Goal: Consume media (video, audio): Consume media (video, audio)

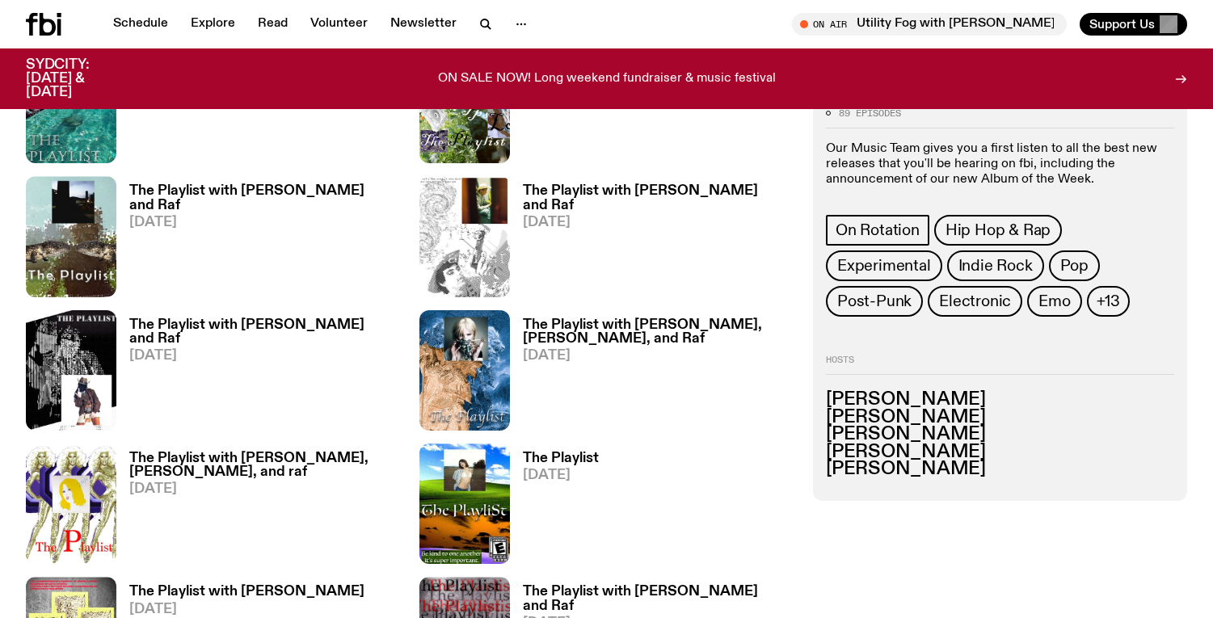
scroll to position [1175, 0]
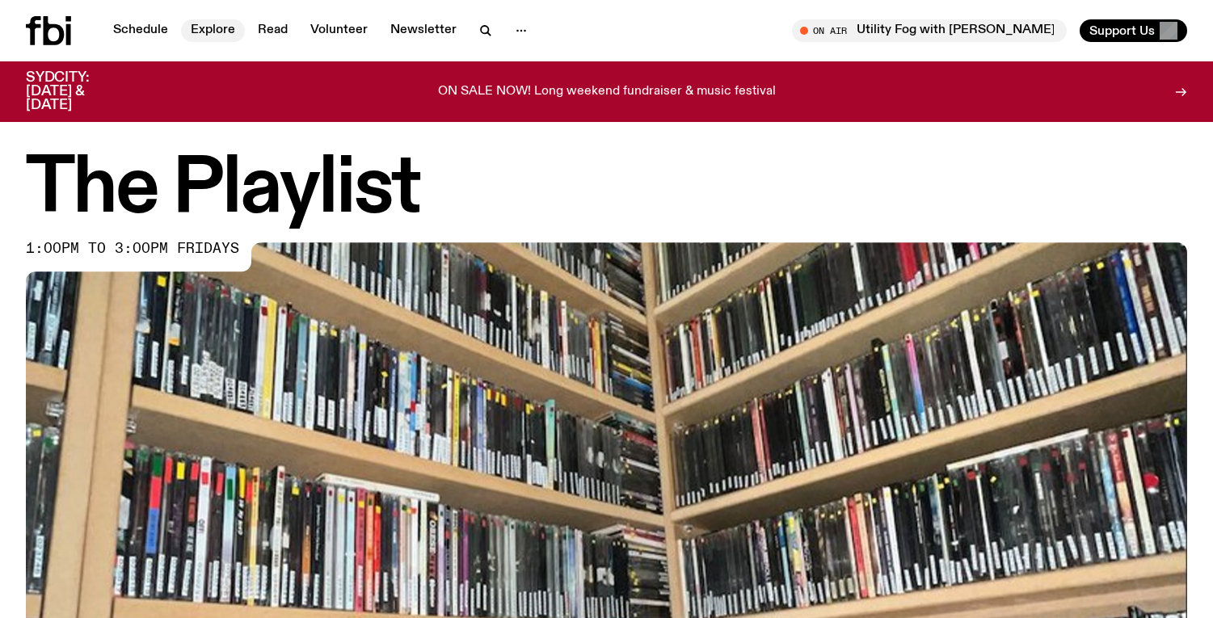
click at [207, 31] on link "Explore" at bounding box center [213, 30] width 64 height 23
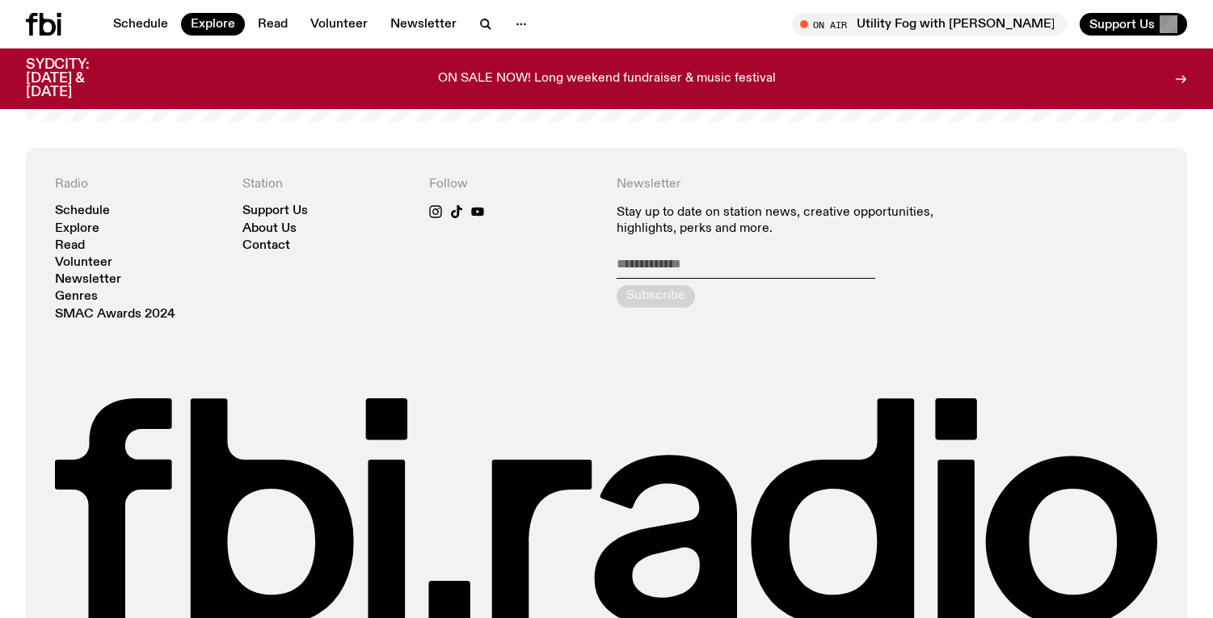
scroll to position [2961, 0]
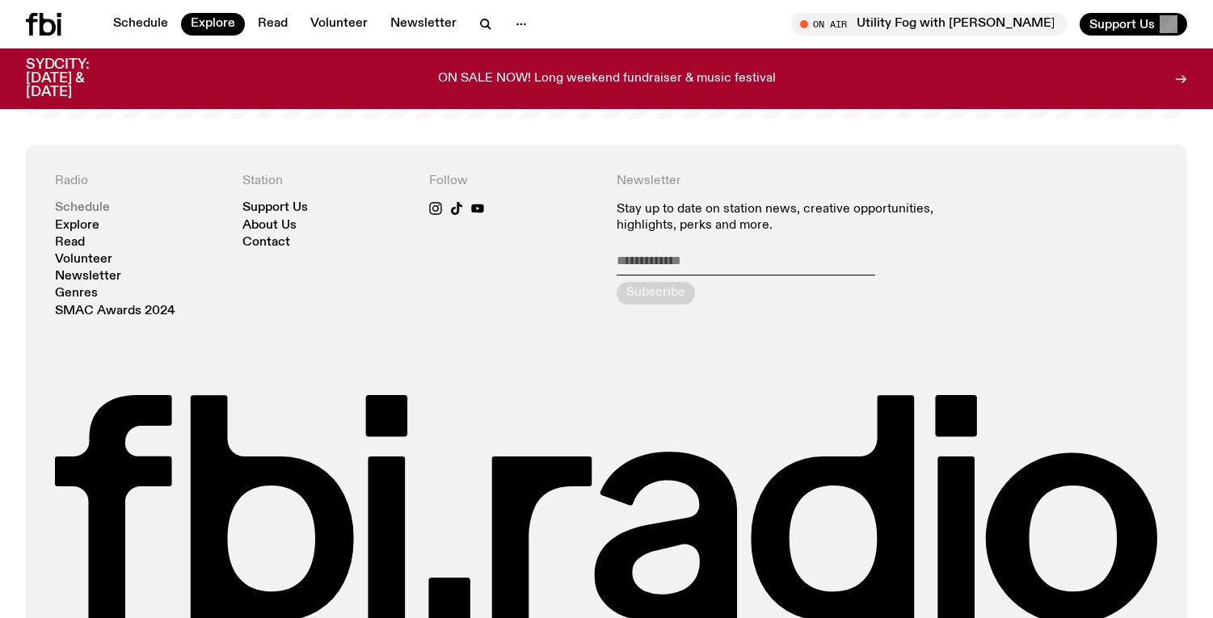
click at [76, 206] on link "Schedule" at bounding box center [82, 208] width 55 height 12
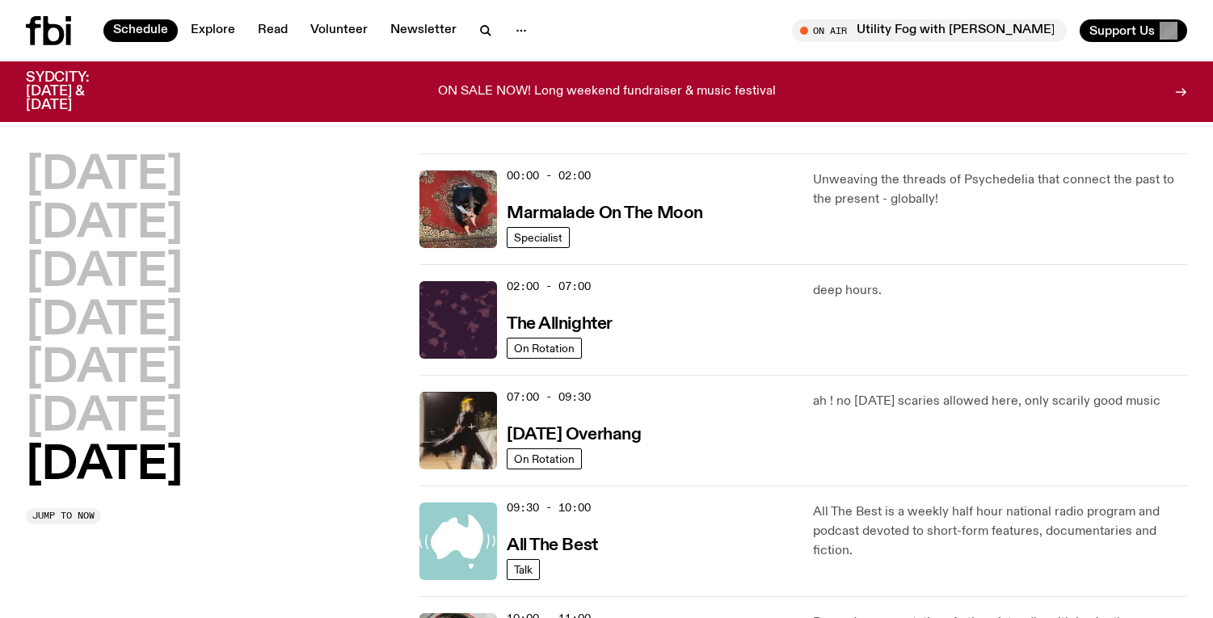
click at [111, 474] on h2 "[DATE]" at bounding box center [104, 465] width 157 height 45
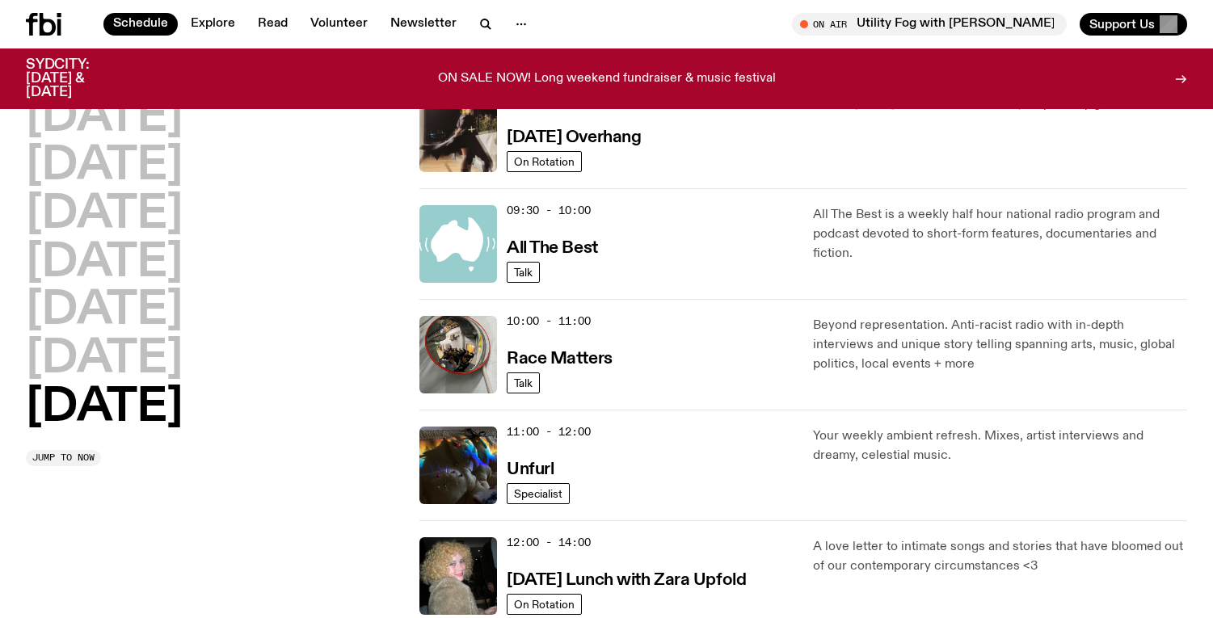
scroll to position [285, 0]
click at [466, 461] on img at bounding box center [458, 465] width 78 height 78
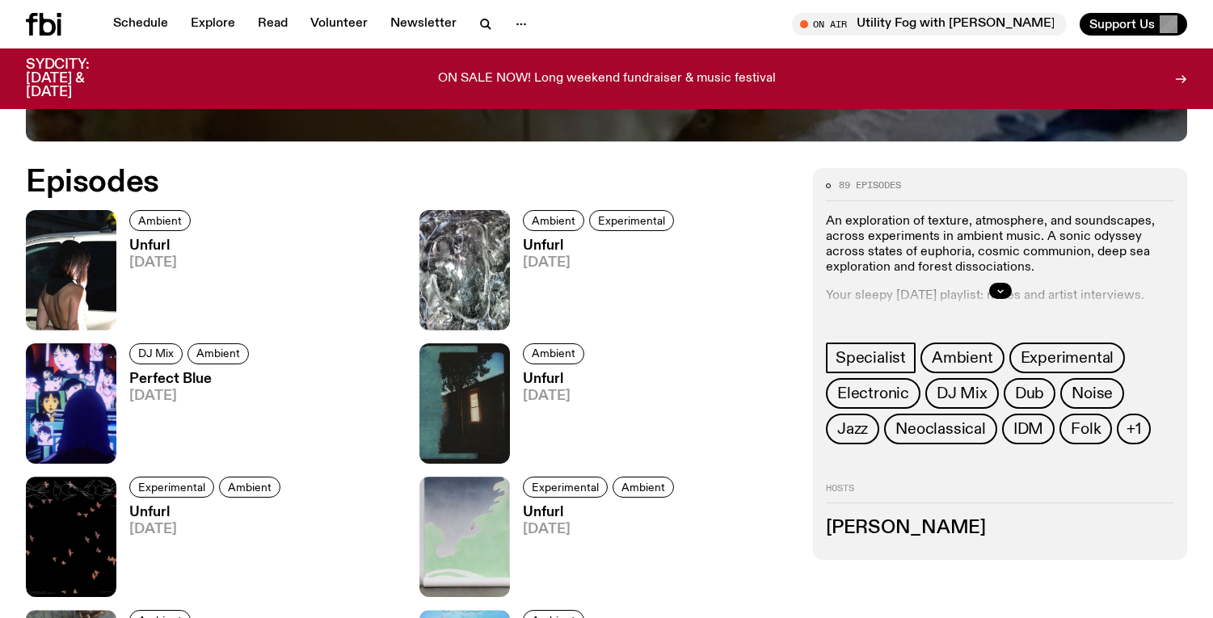
scroll to position [742, 0]
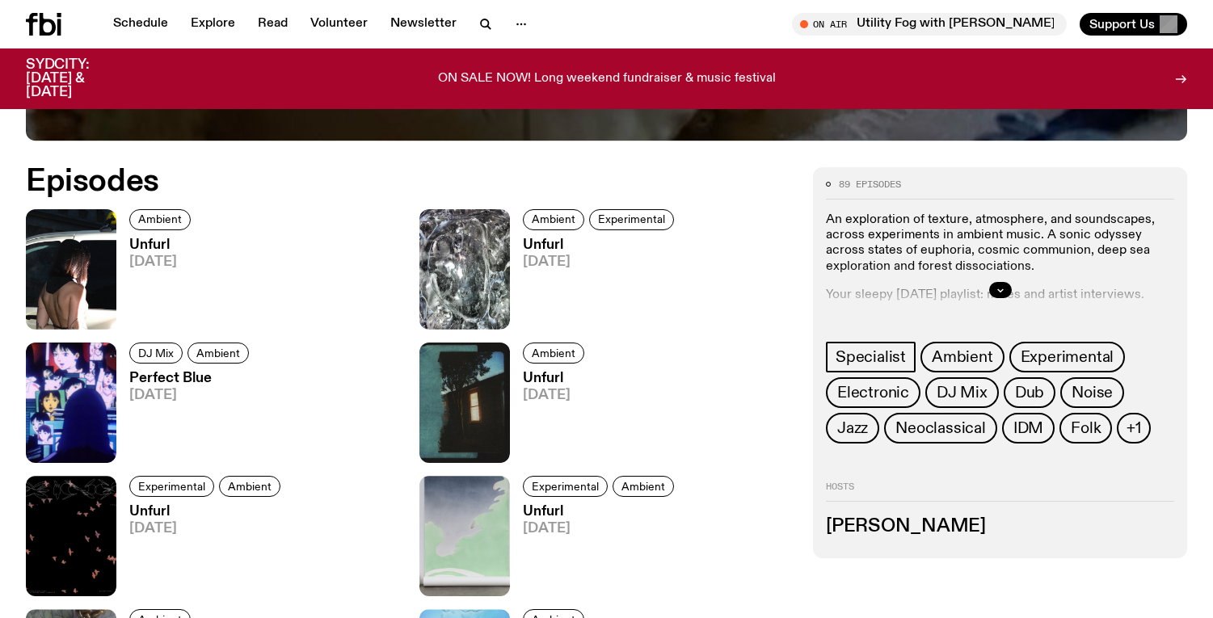
click at [154, 245] on h3 "Unfurl" at bounding box center [162, 245] width 66 height 14
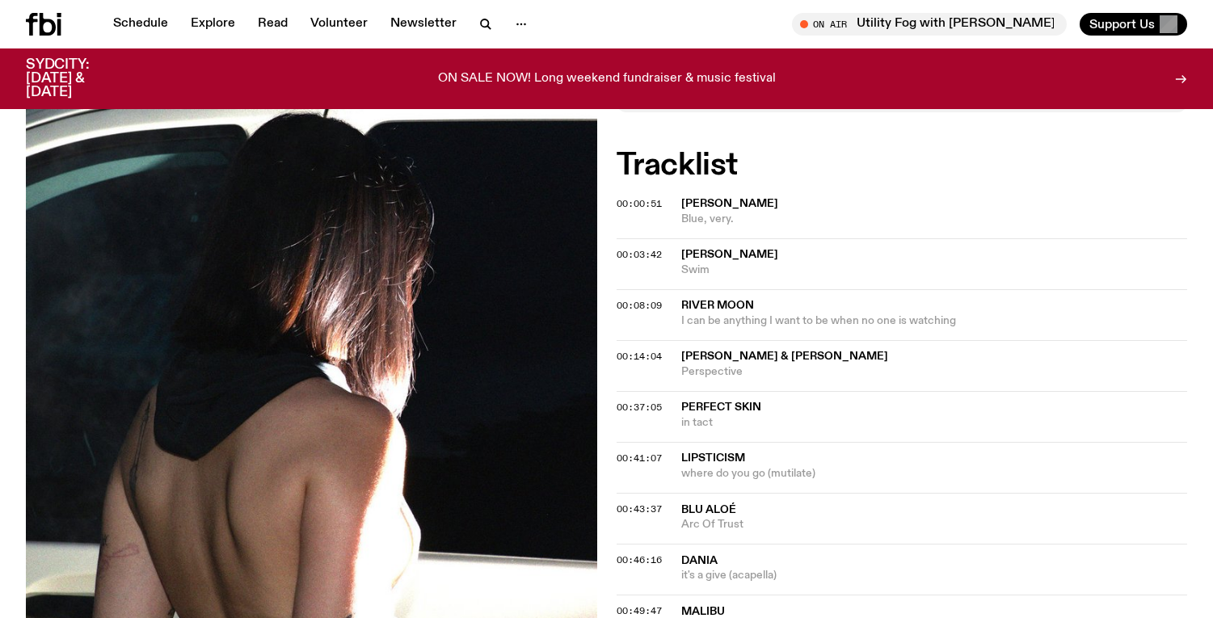
scroll to position [532, 0]
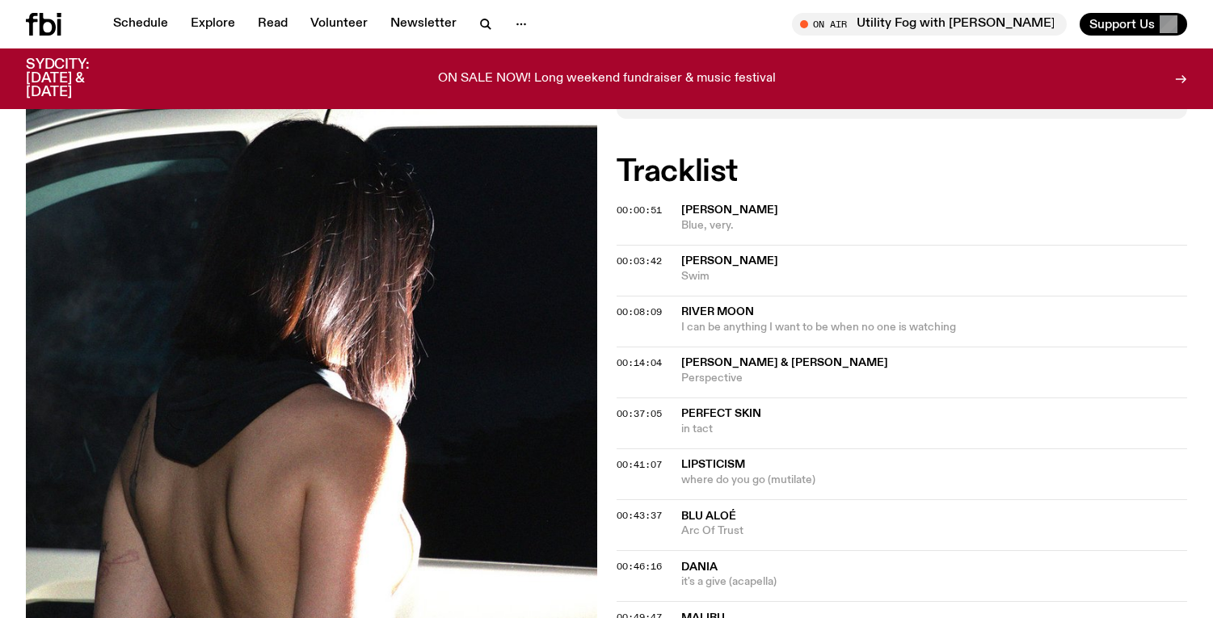
click at [709, 460] on span "Lipsticism" at bounding box center [713, 464] width 64 height 11
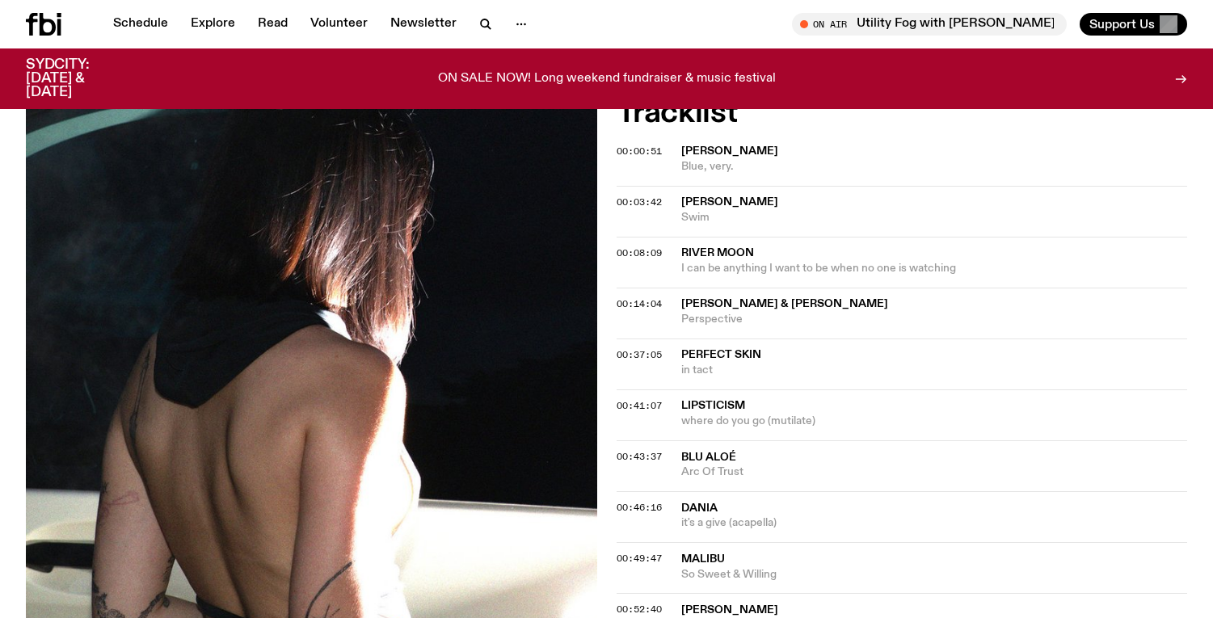
scroll to position [583, 0]
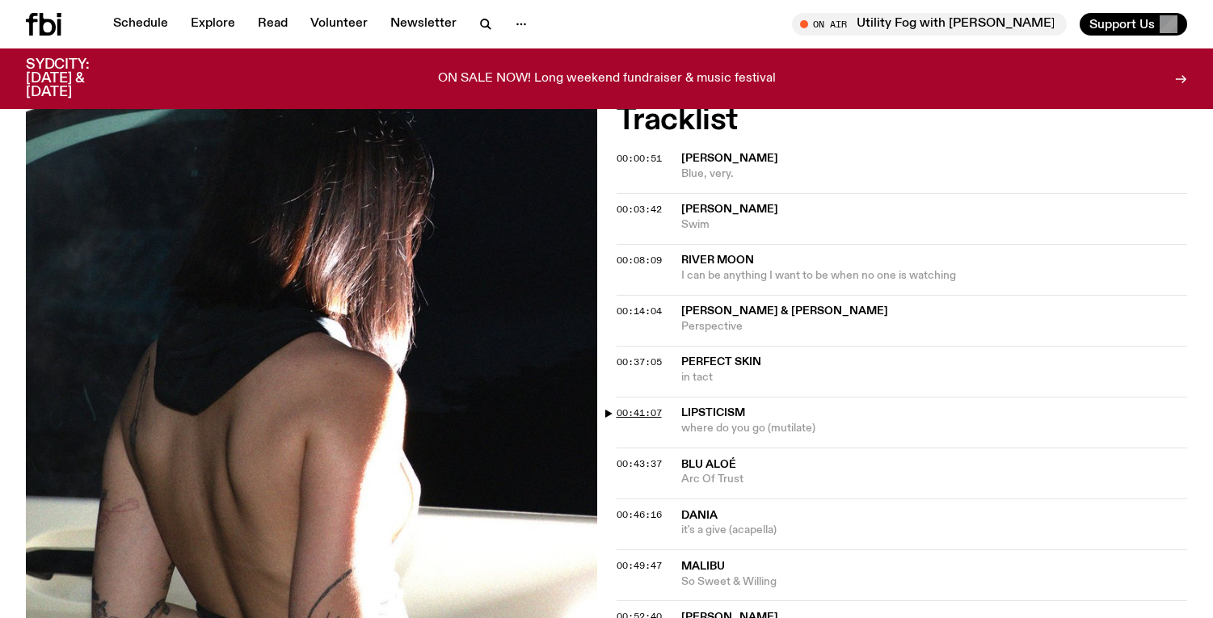
click at [640, 414] on span "00:41:07" at bounding box center [638, 412] width 45 height 13
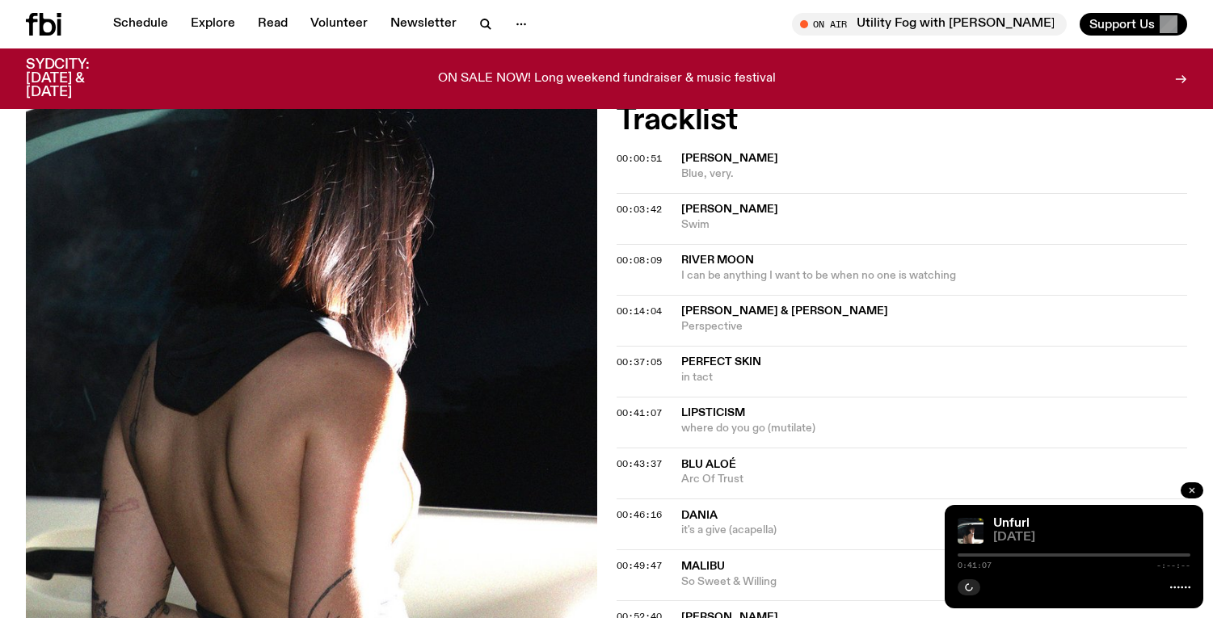
click at [1192, 488] on icon "button" at bounding box center [1192, 490] width 10 height 10
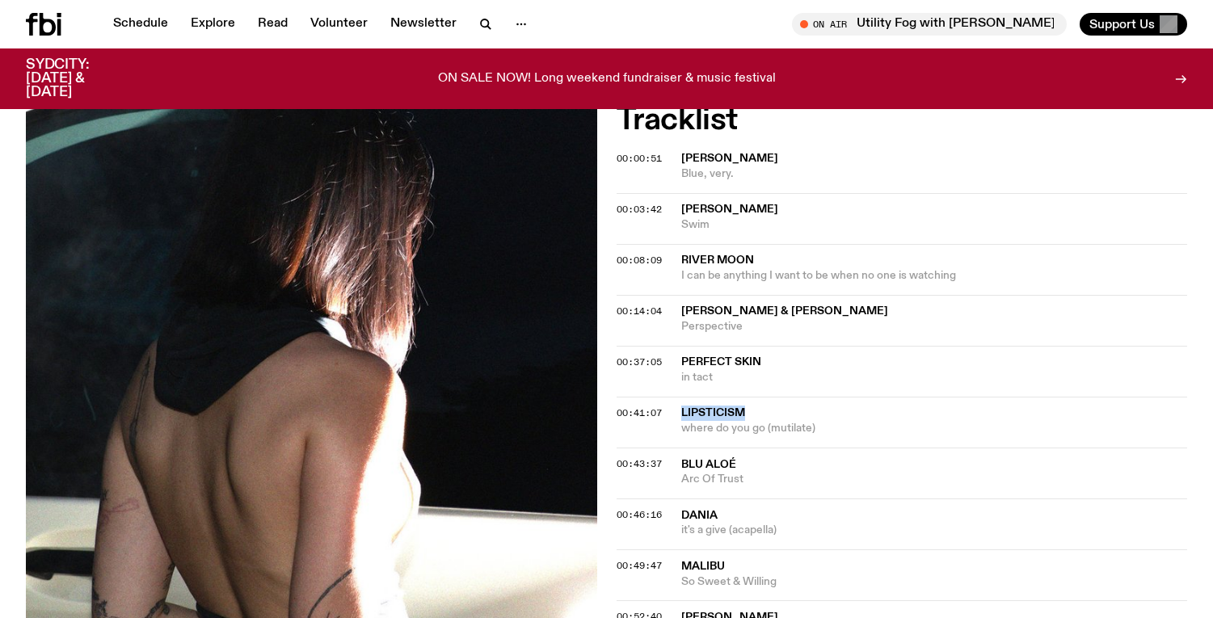
drag, startPoint x: 675, startPoint y: 409, endPoint x: 750, endPoint y: 415, distance: 76.2
click at [750, 415] on div "00:41:07 Lipsticism where do you go (mutilate)" at bounding box center [901, 422] width 571 height 51
copy div "Lipsticism"
drag, startPoint x: 674, startPoint y: 428, endPoint x: 817, endPoint y: 432, distance: 143.0
click at [817, 432] on div "00:41:07 Lipsticism where do you go (mutilate)" at bounding box center [901, 422] width 571 height 51
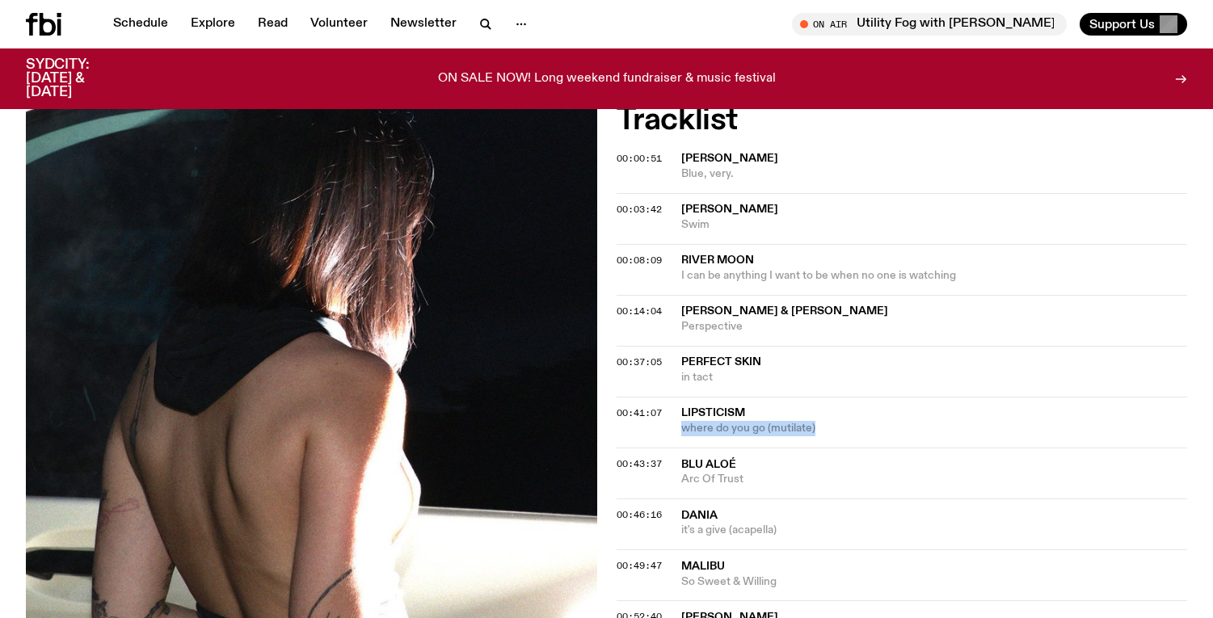
copy span "where do you go (mutilate)"
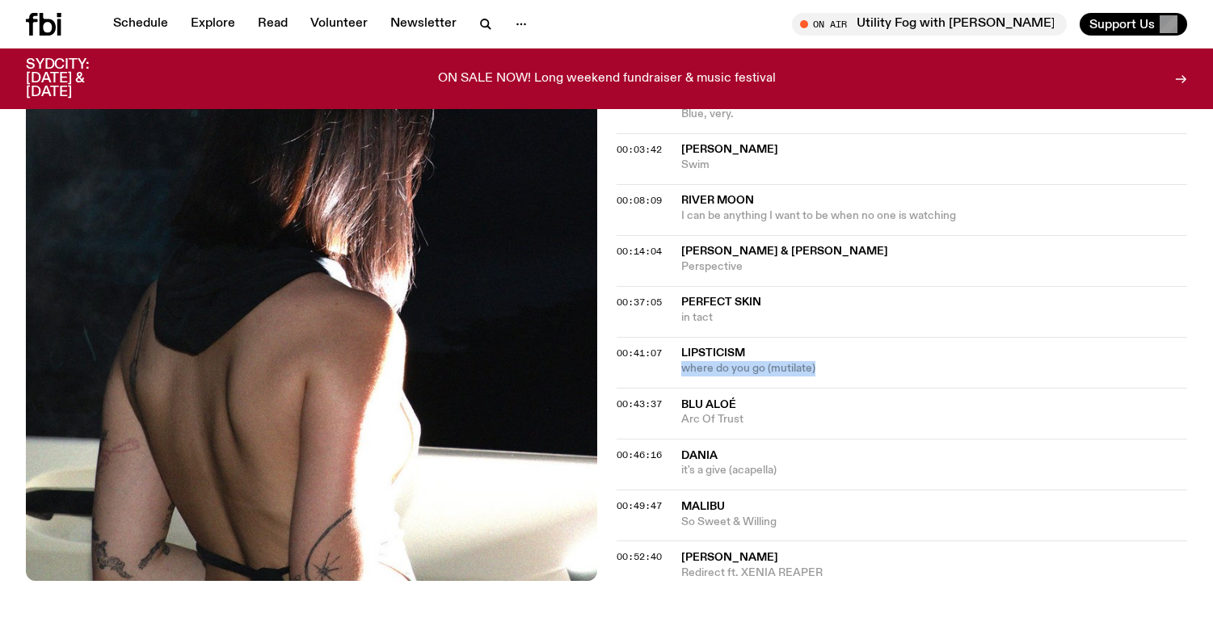
scroll to position [645, 0]
